Goal: Transaction & Acquisition: Purchase product/service

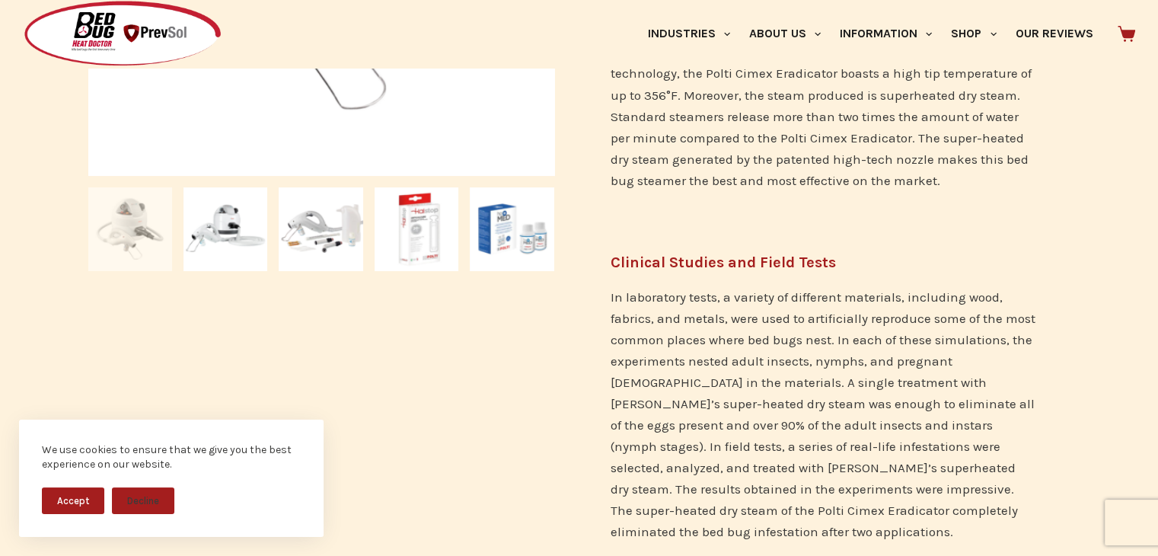
scroll to position [457, 0]
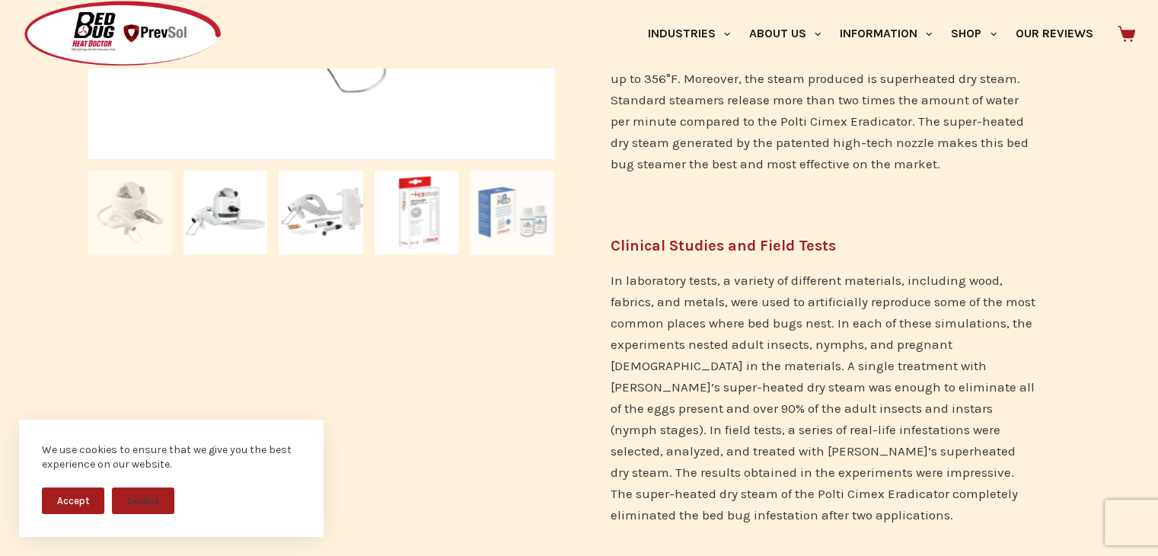
click at [506, 216] on img at bounding box center [512, 213] width 84 height 84
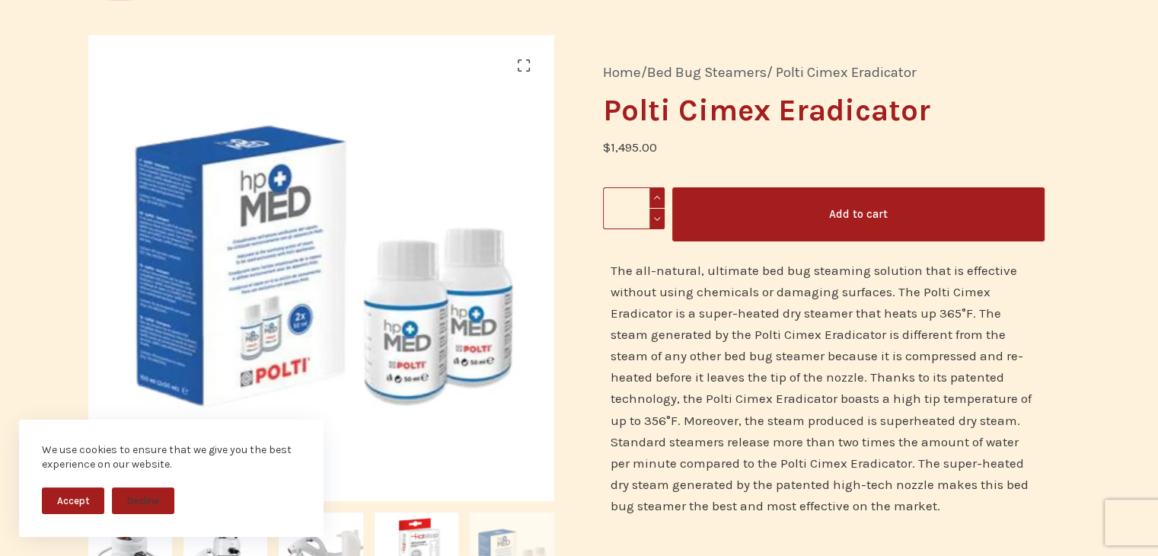
scroll to position [152, 0]
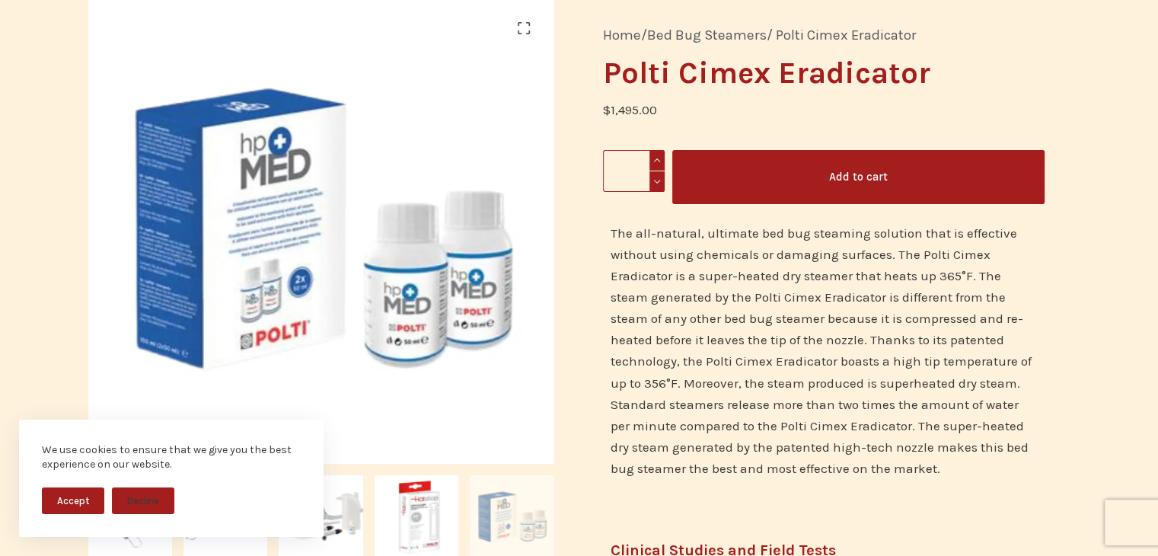
click at [55, 495] on button "Accept" at bounding box center [73, 500] width 62 height 27
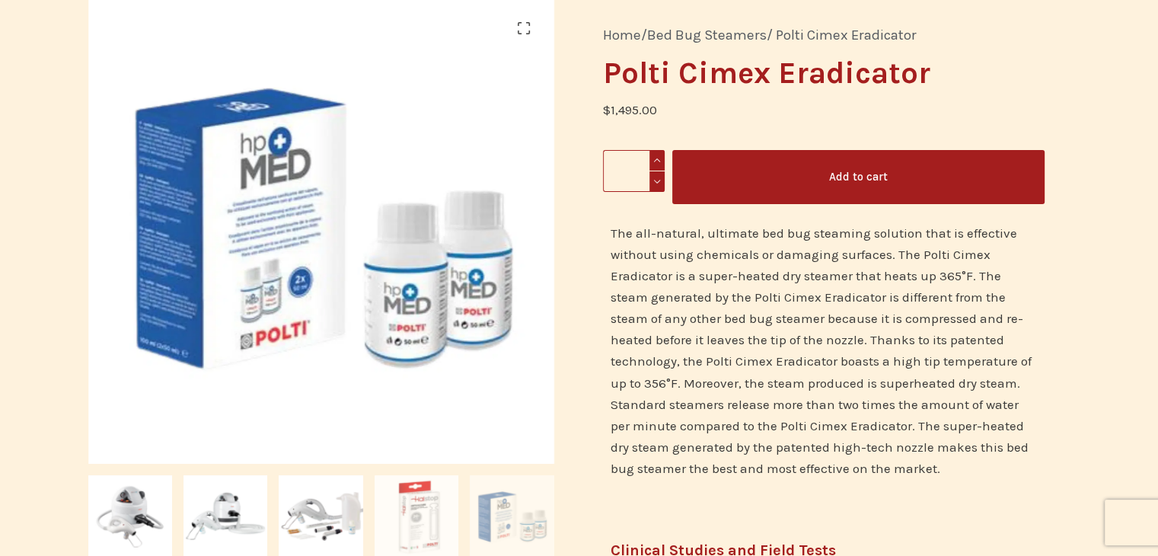
click at [430, 503] on img at bounding box center [417, 517] width 84 height 84
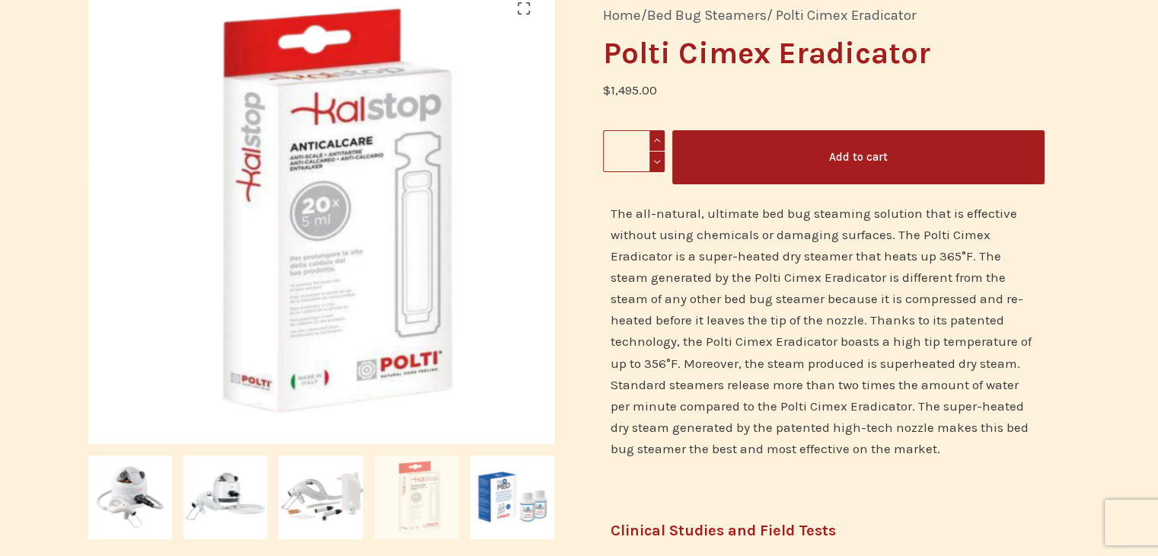
scroll to position [228, 0]
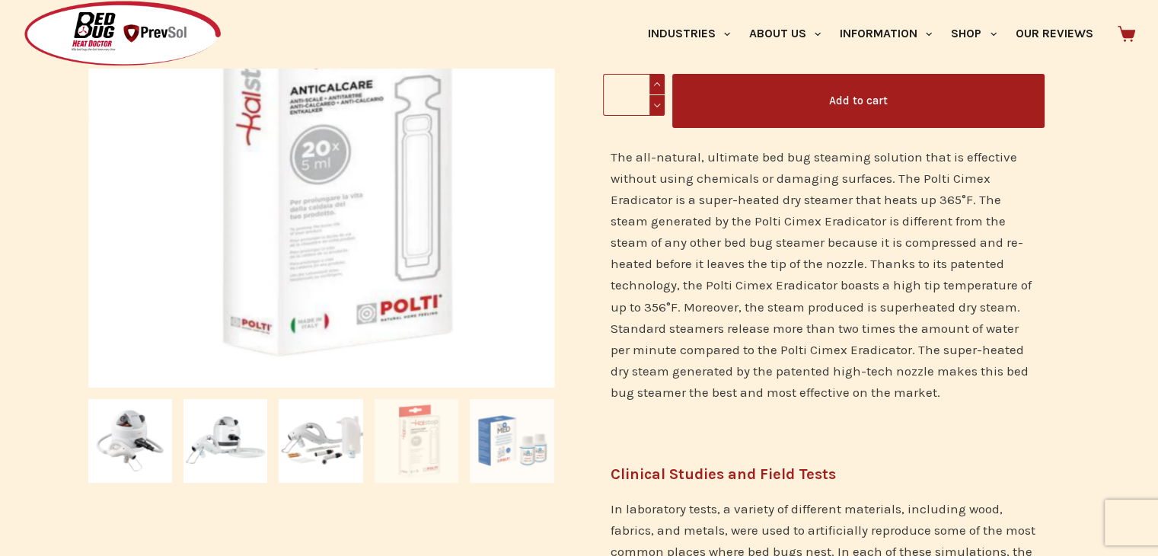
click at [524, 428] on img at bounding box center [512, 441] width 84 height 84
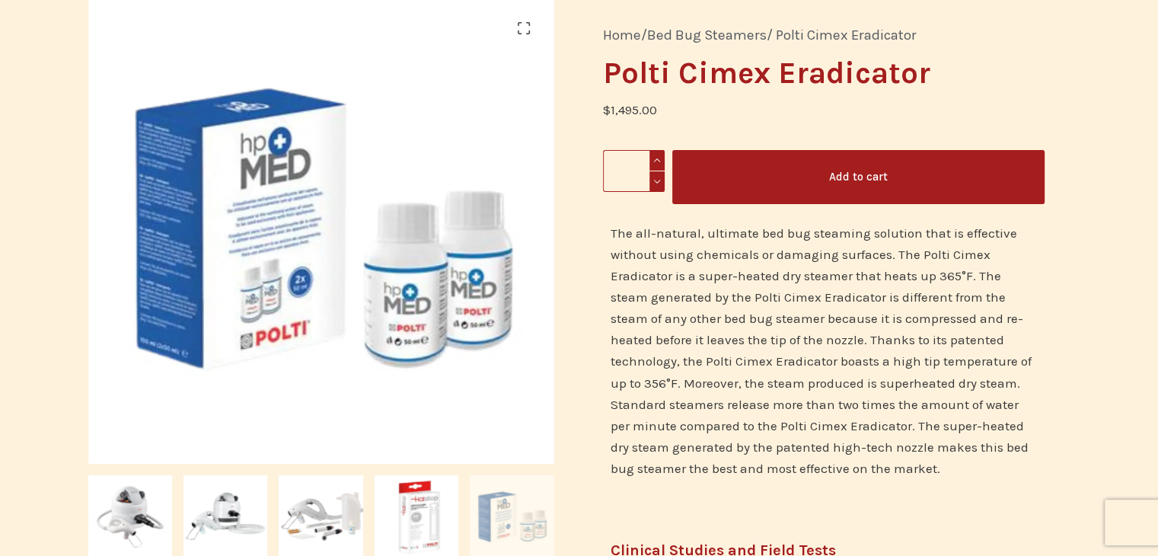
scroll to position [0, 0]
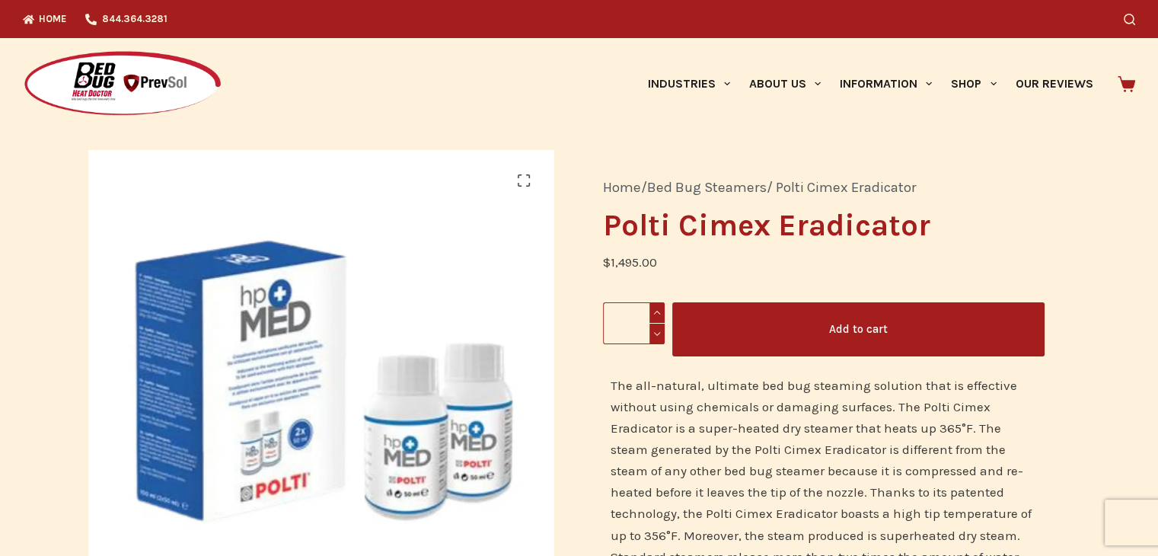
drag, startPoint x: 807, startPoint y: 328, endPoint x: 800, endPoint y: 335, distance: 9.7
click at [800, 335] on button "Add to cart" at bounding box center [858, 329] width 372 height 54
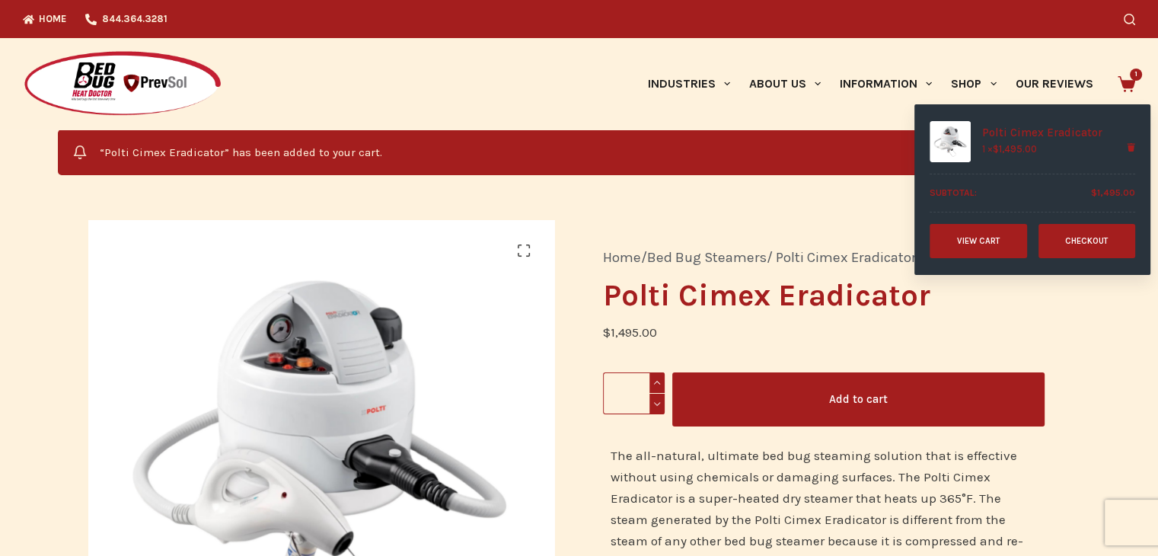
click at [1096, 245] on link "Checkout" at bounding box center [1087, 241] width 97 height 34
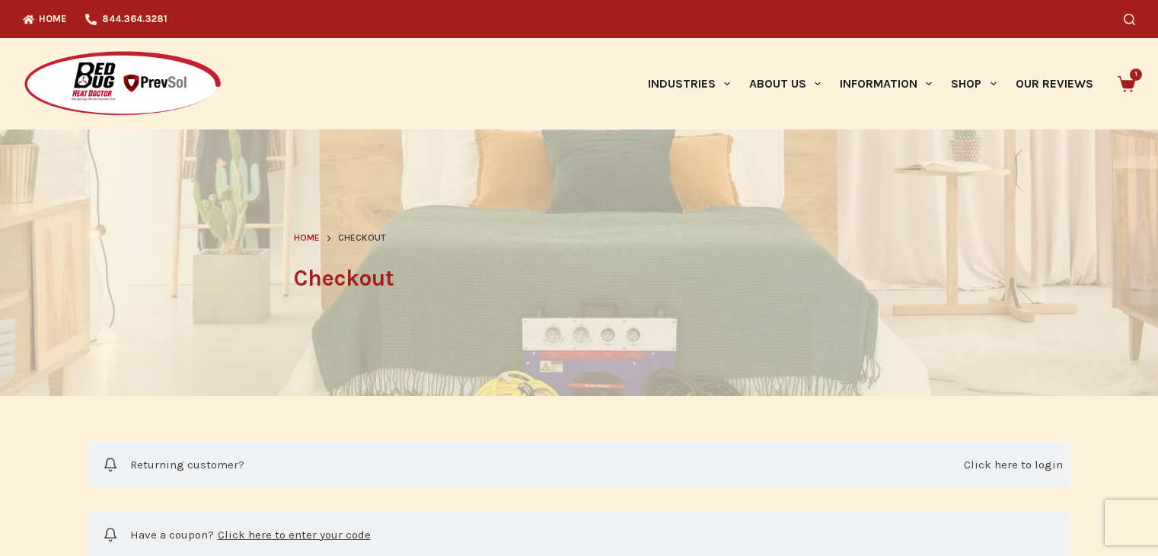
select select "**"
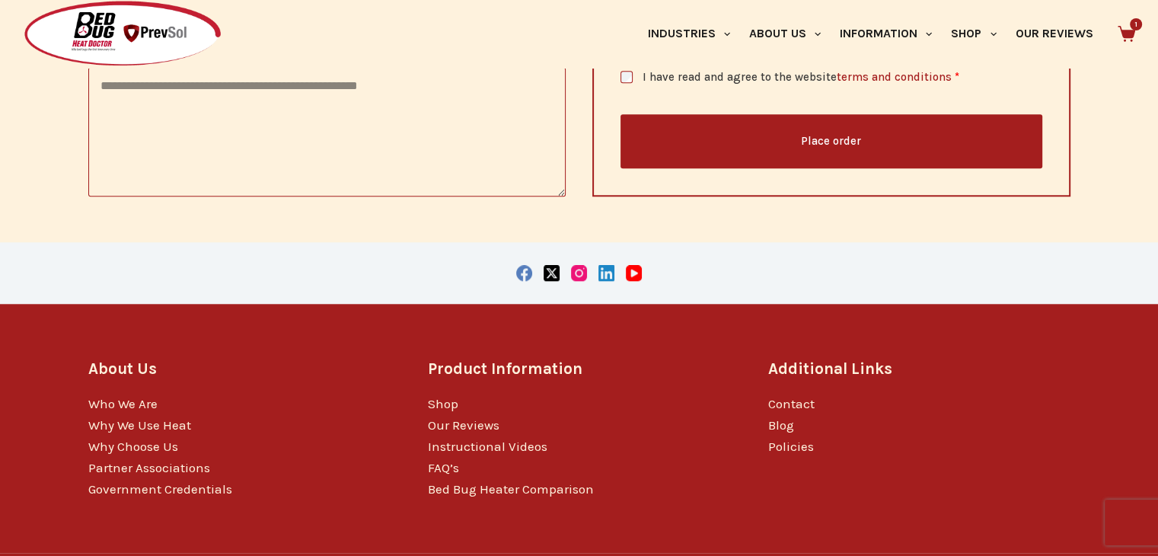
scroll to position [1453, 0]
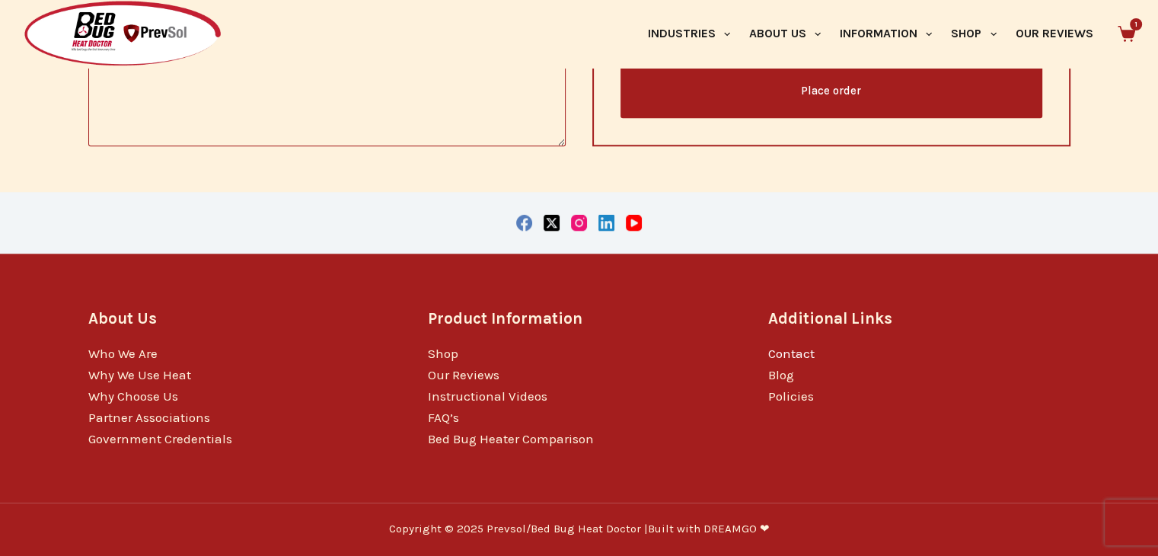
click at [789, 351] on link "Contact" at bounding box center [791, 353] width 46 height 15
